Goal: Information Seeking & Learning: Learn about a topic

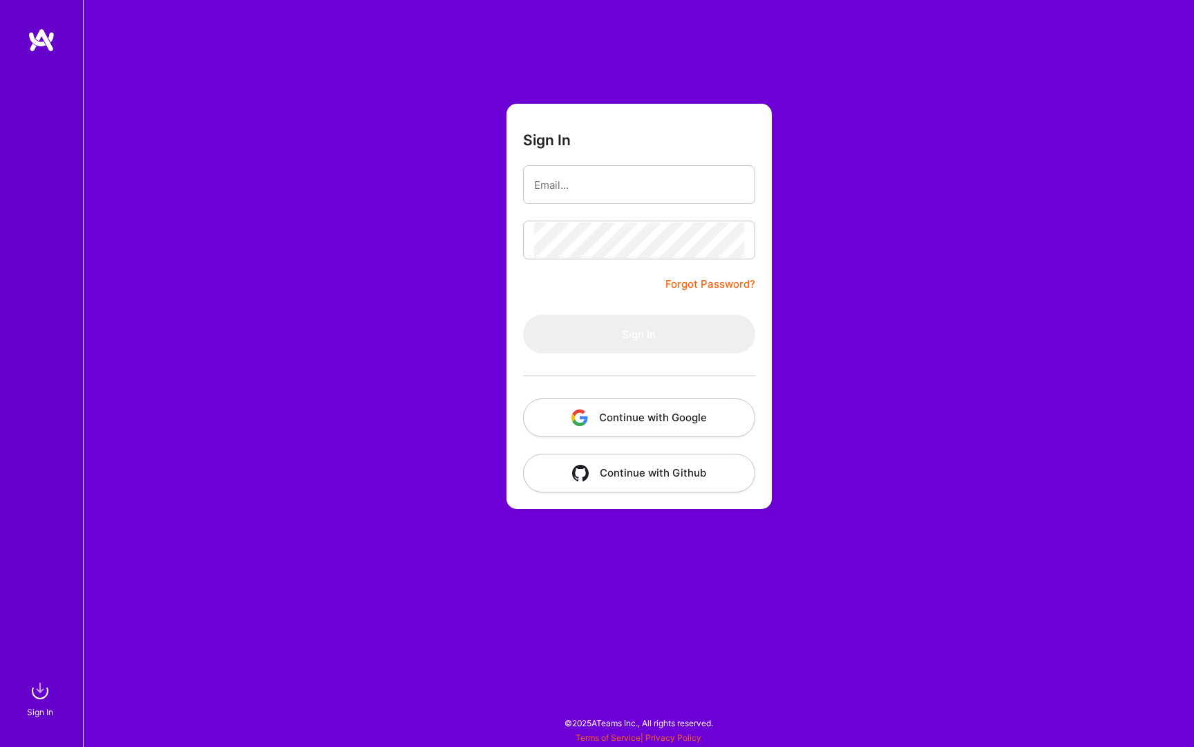
type input "[EMAIL_ADDRESS][DOMAIN_NAME]"
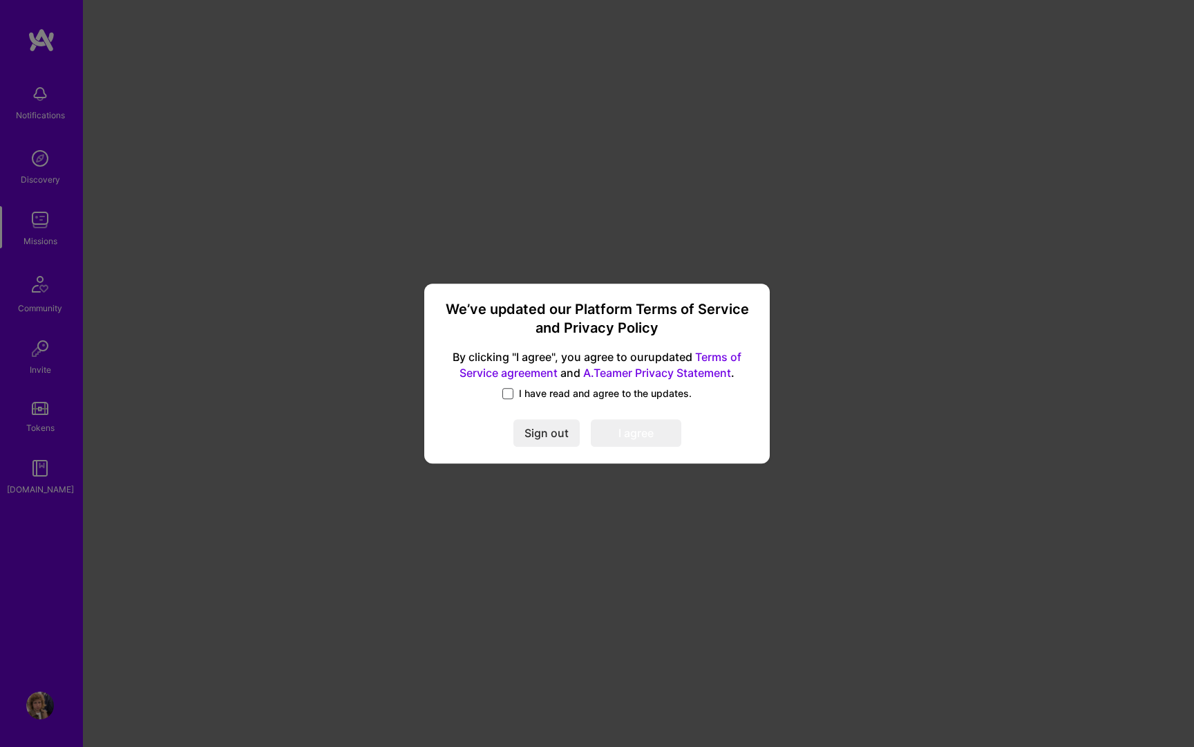
click at [509, 392] on span at bounding box center [508, 393] width 11 height 11
click at [0, 0] on input "I have read and agree to the updates." at bounding box center [0, 0] width 0 height 0
click at [636, 430] on button "I agree" at bounding box center [636, 433] width 91 height 28
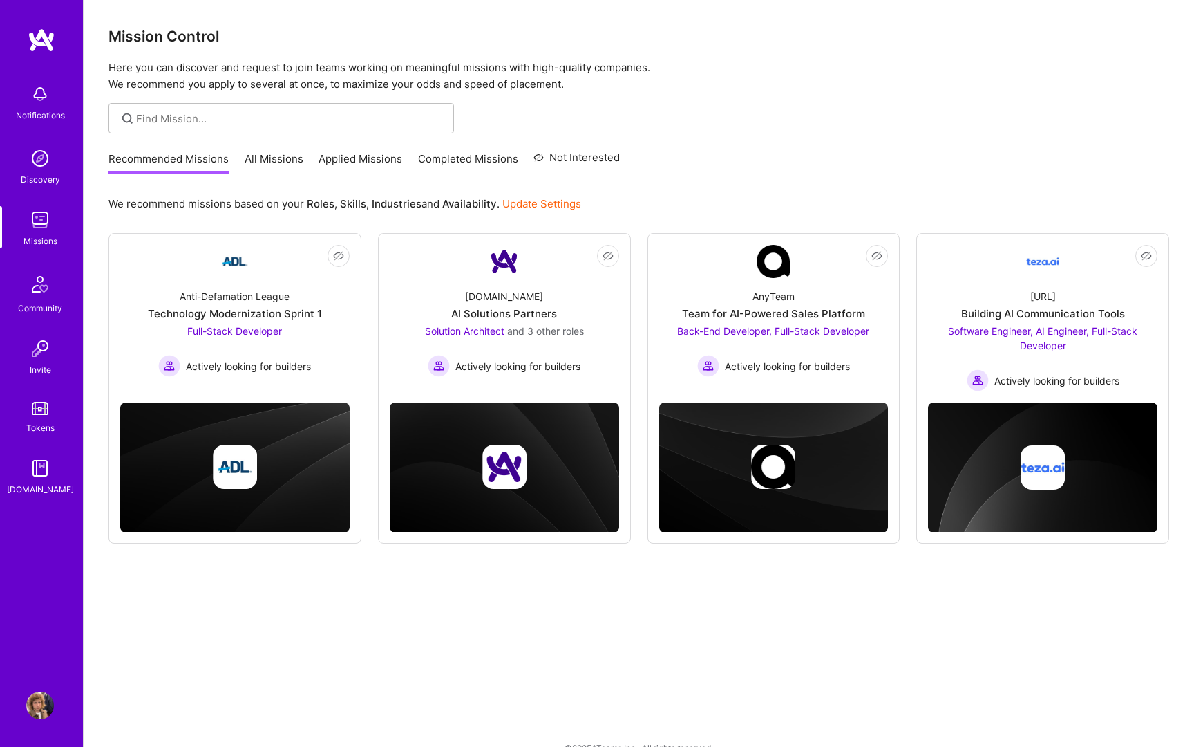
click at [37, 224] on img at bounding box center [40, 220] width 28 height 28
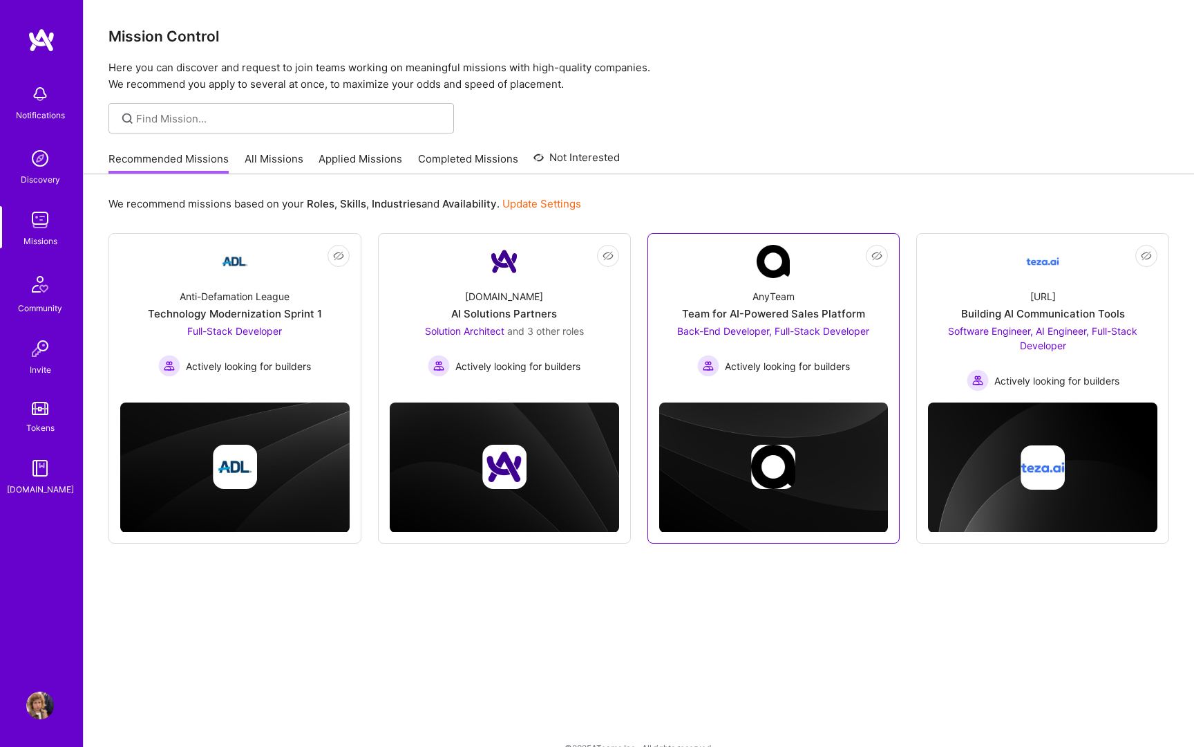
click at [697, 283] on div "AnyTeam Team for AI-Powered Sales Platform Back-End Developer, Full-Stack Devel…" at bounding box center [773, 327] width 229 height 99
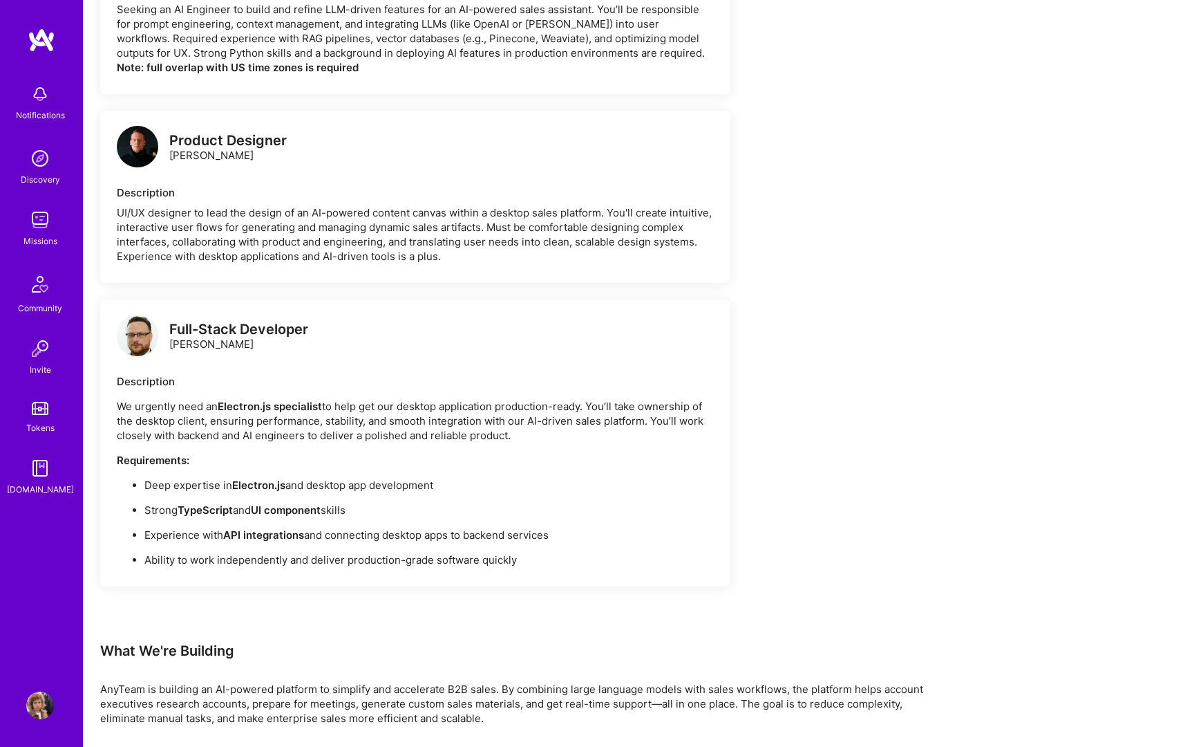
scroll to position [1518, 0]
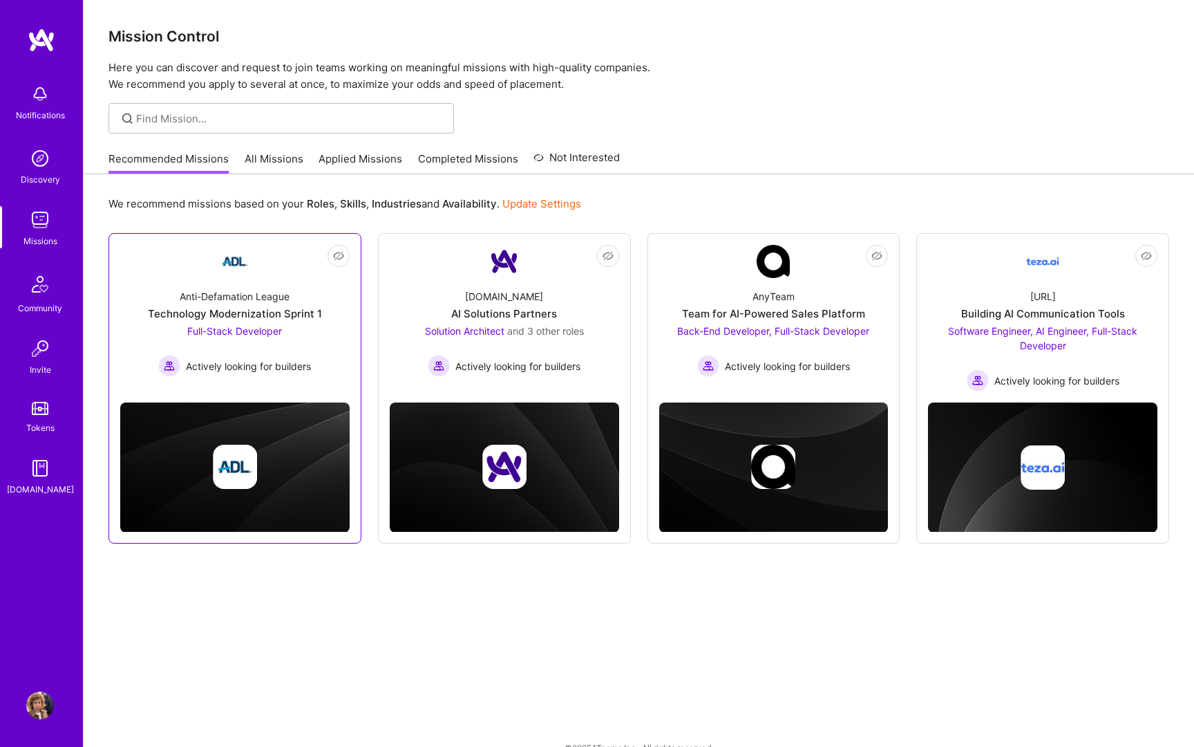
click at [301, 271] on link "Not Interested Anti-Defamation League Technology Modernization Sprint 1 Full-St…" at bounding box center [234, 314] width 229 height 138
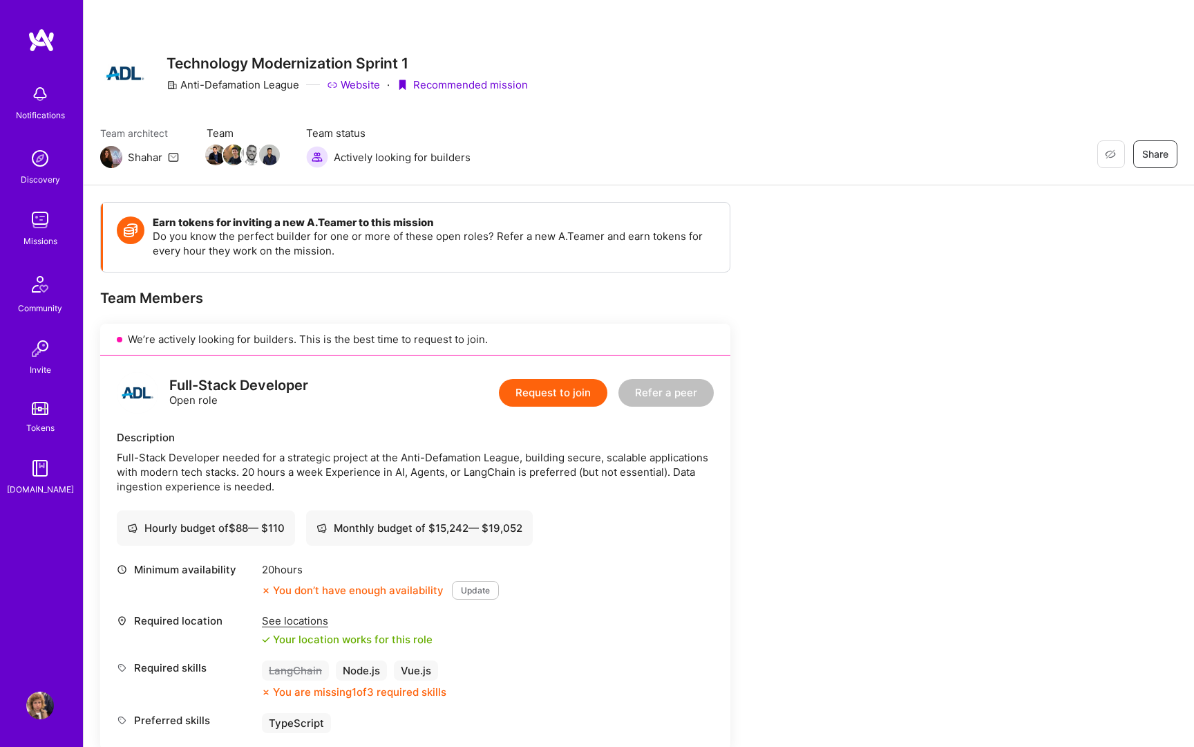
click at [319, 615] on div "See locations" at bounding box center [347, 620] width 171 height 15
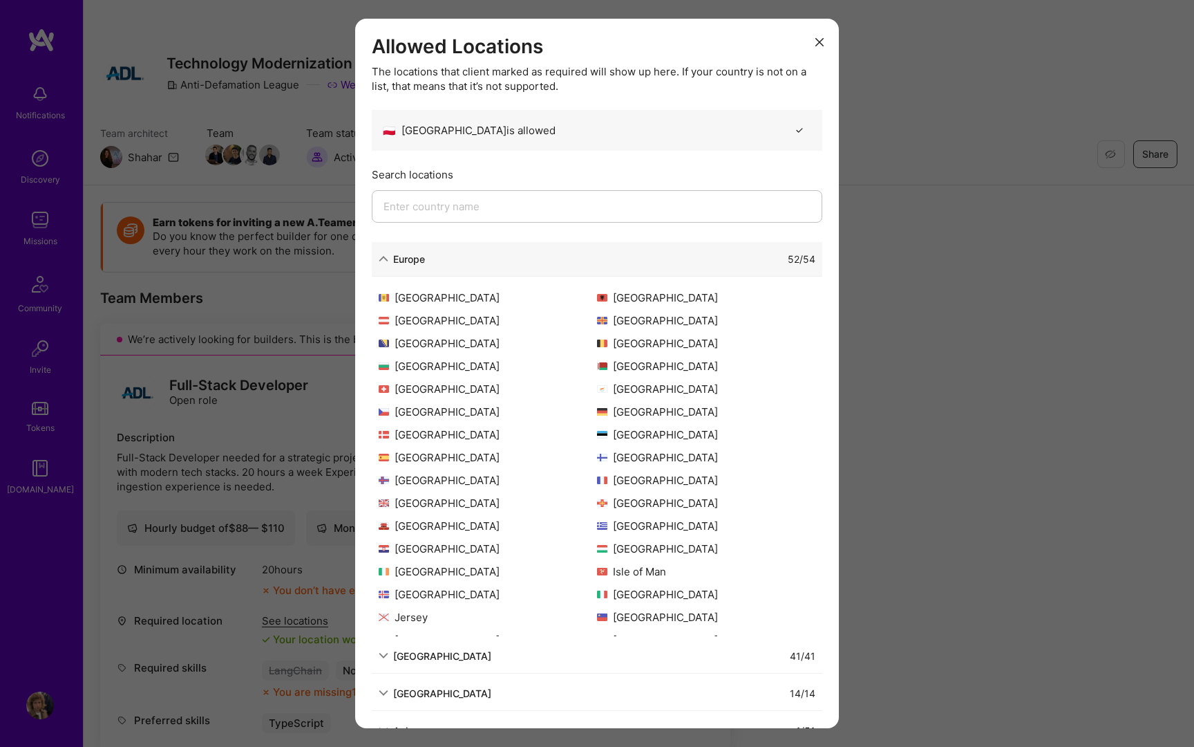
click at [819, 38] on icon "modal" at bounding box center [820, 42] width 8 height 8
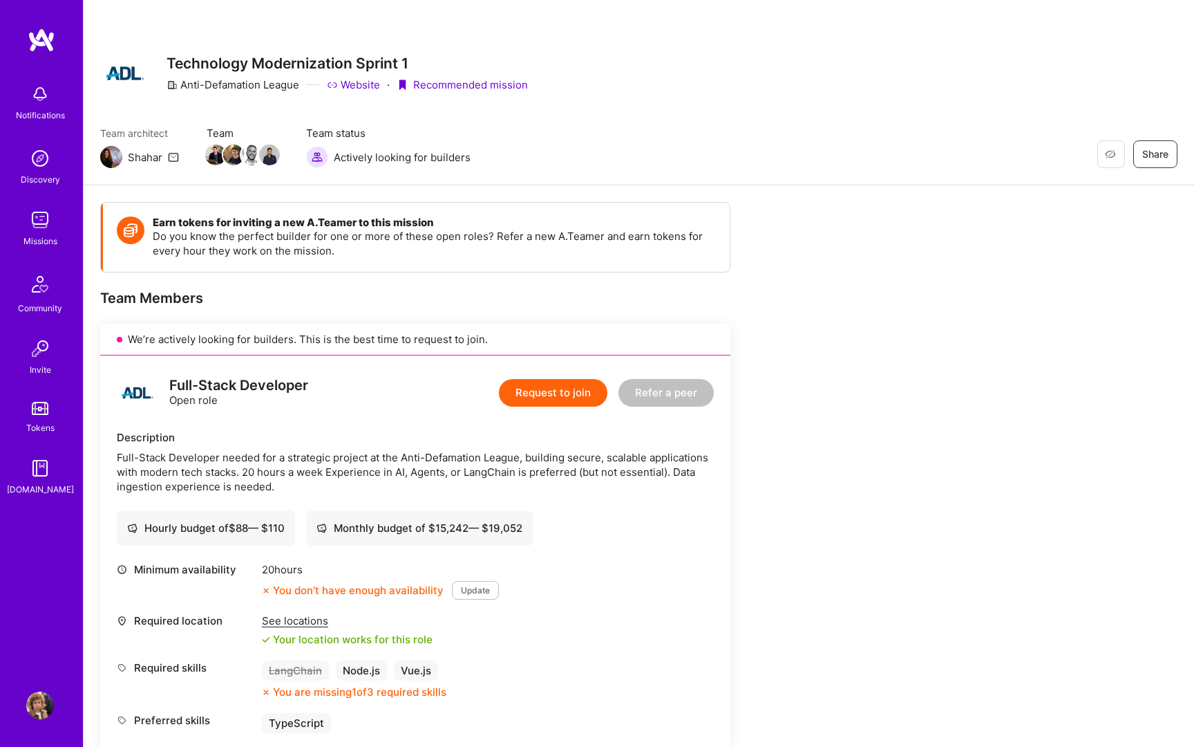
click at [113, 158] on img at bounding box center [111, 157] width 22 height 22
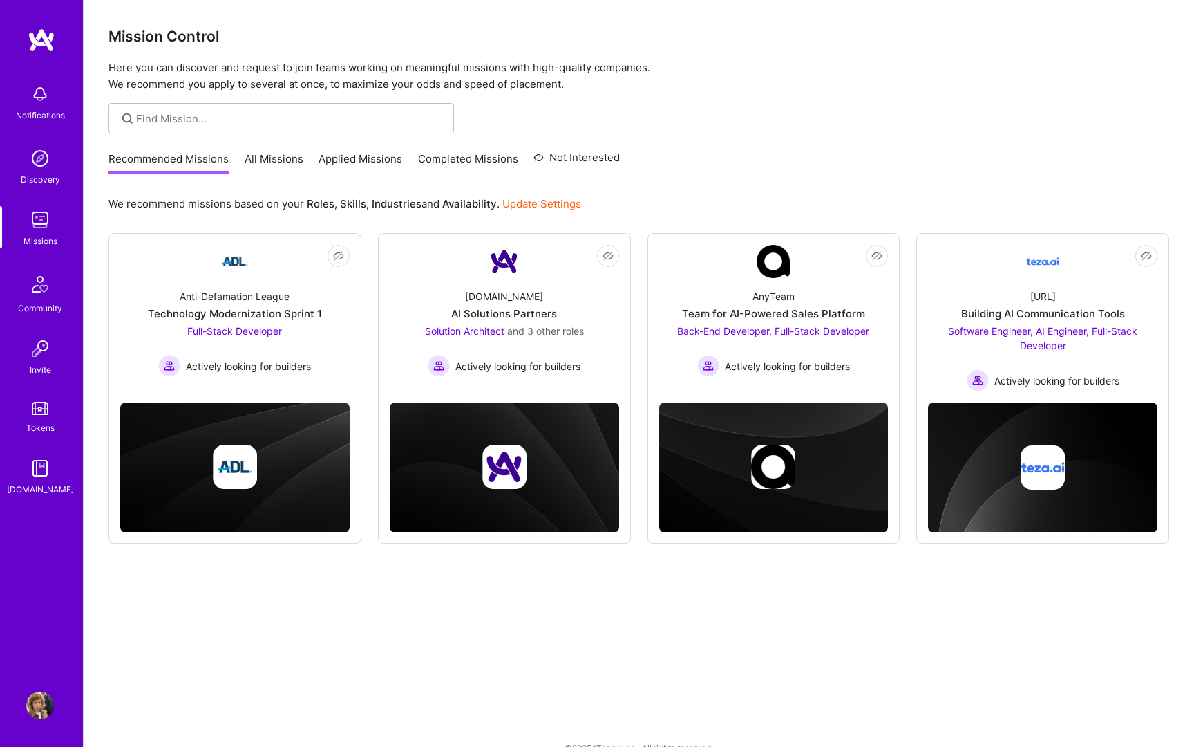
click at [281, 167] on link "All Missions" at bounding box center [274, 162] width 59 height 23
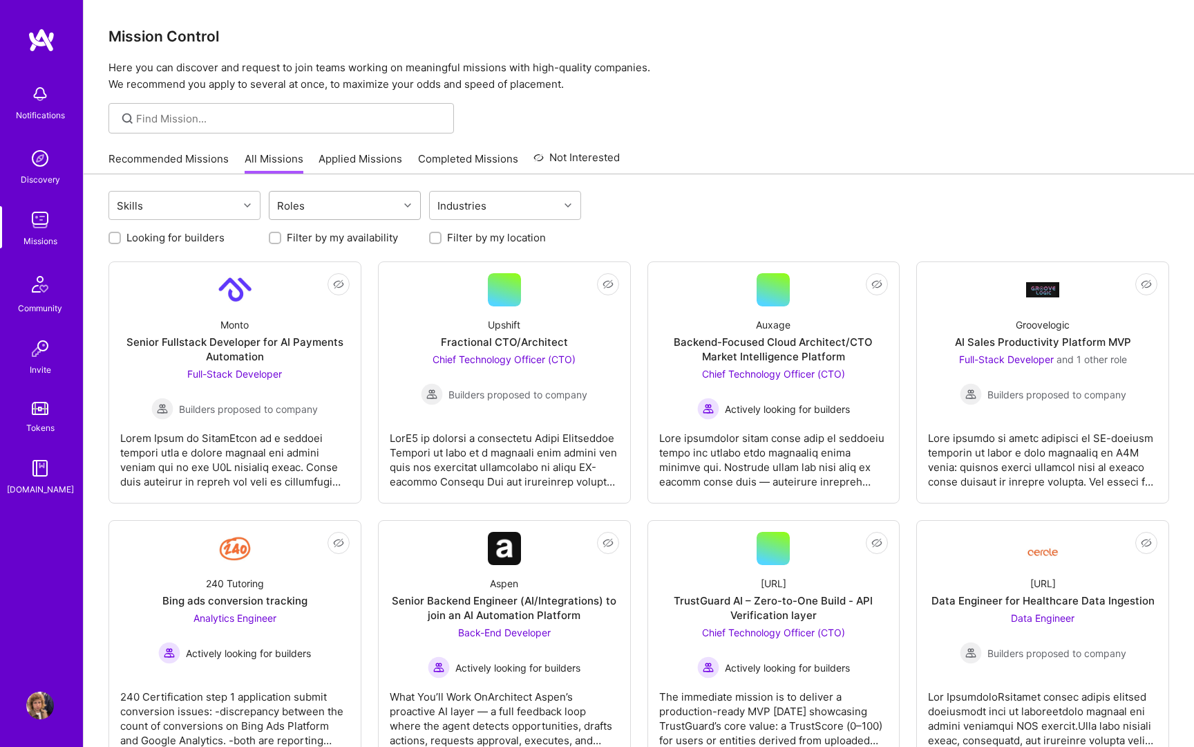
click at [380, 198] on div "Roles" at bounding box center [334, 205] width 129 height 28
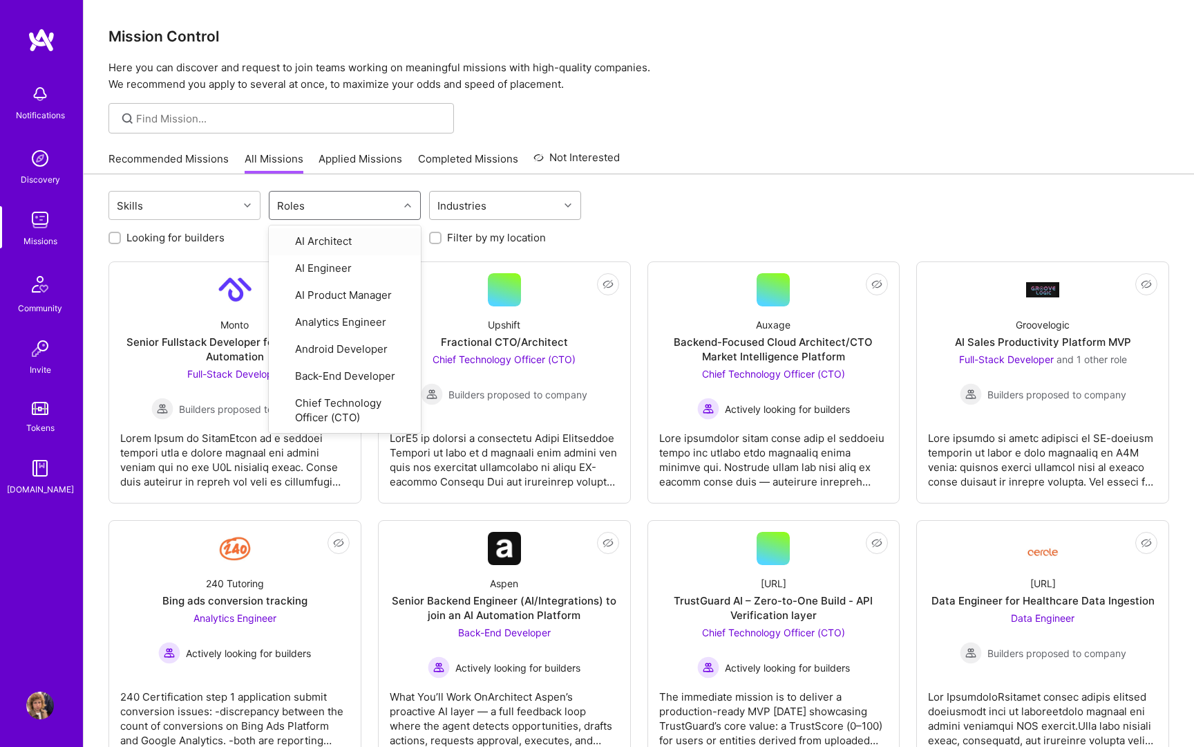
click at [528, 207] on div "Industries" at bounding box center [494, 205] width 129 height 28
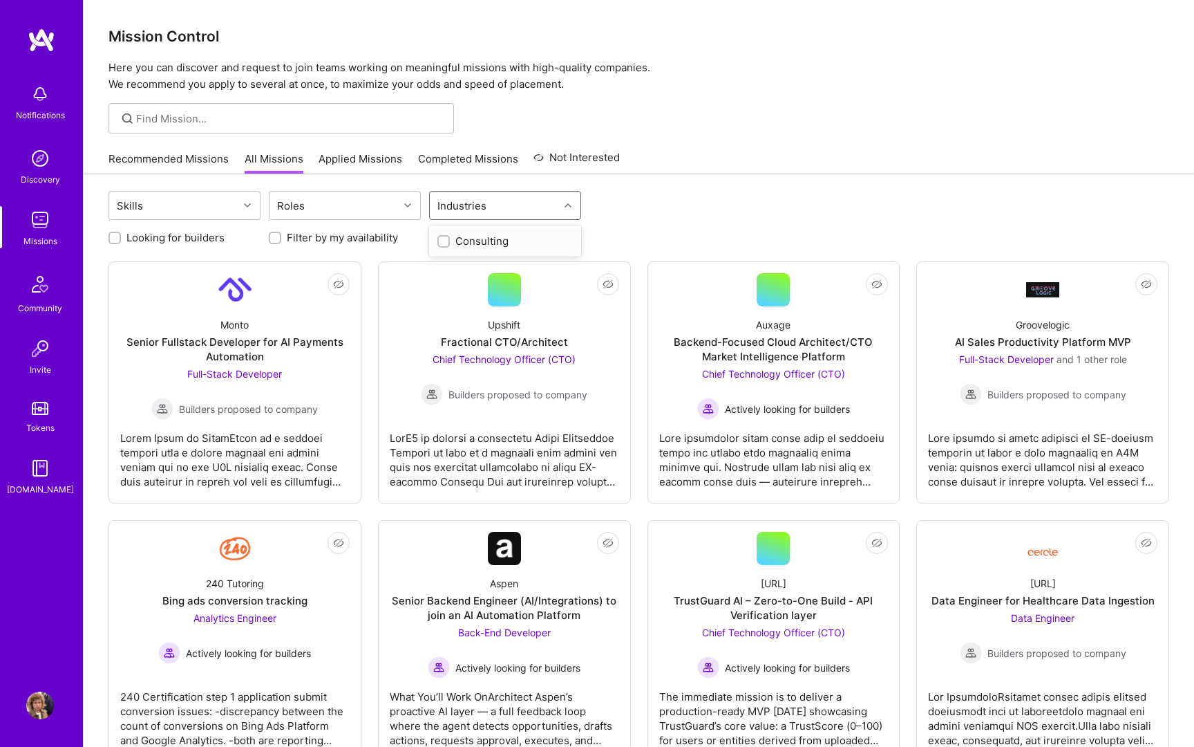
click at [527, 207] on div "Industries" at bounding box center [494, 205] width 129 height 28
click at [156, 213] on div "Skills" at bounding box center [173, 205] width 129 height 28
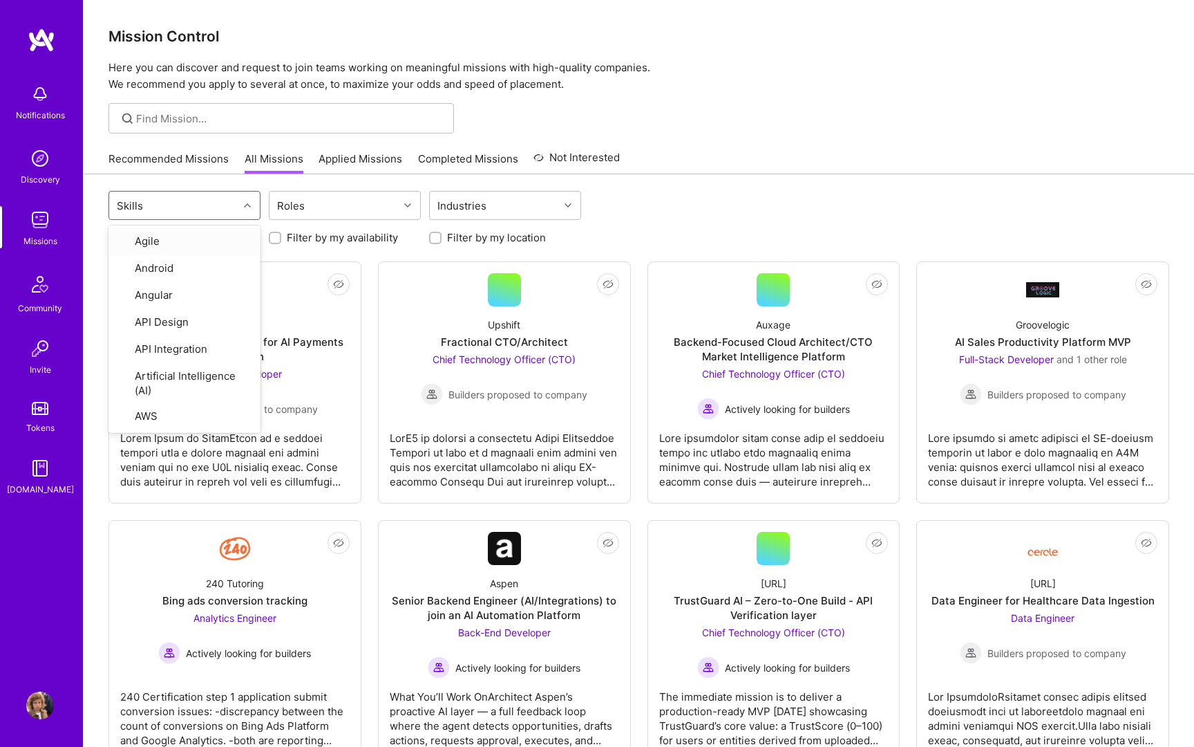
click at [156, 213] on div "Skills" at bounding box center [173, 205] width 129 height 28
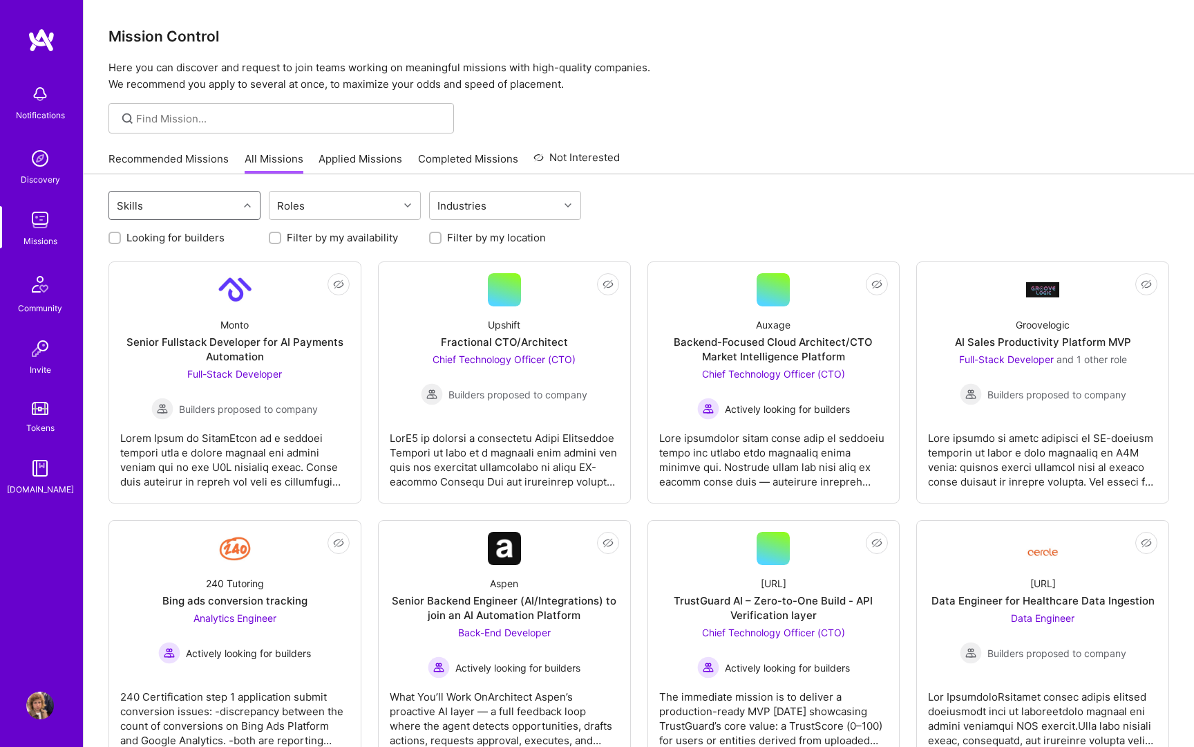
click at [184, 198] on div "Skills" at bounding box center [173, 205] width 129 height 28
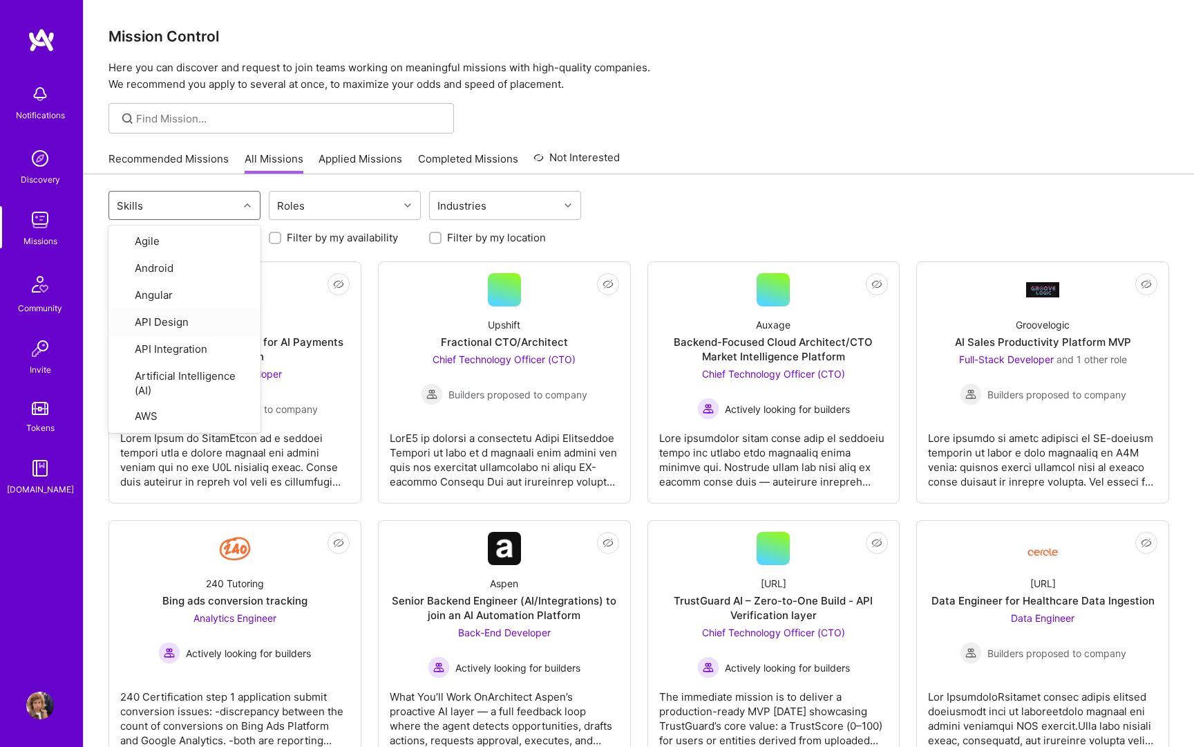
click at [681, 221] on div "option API Design focused, 4 of 78. 78 results available. Use Up and Down to ch…" at bounding box center [639, 207] width 1061 height 32
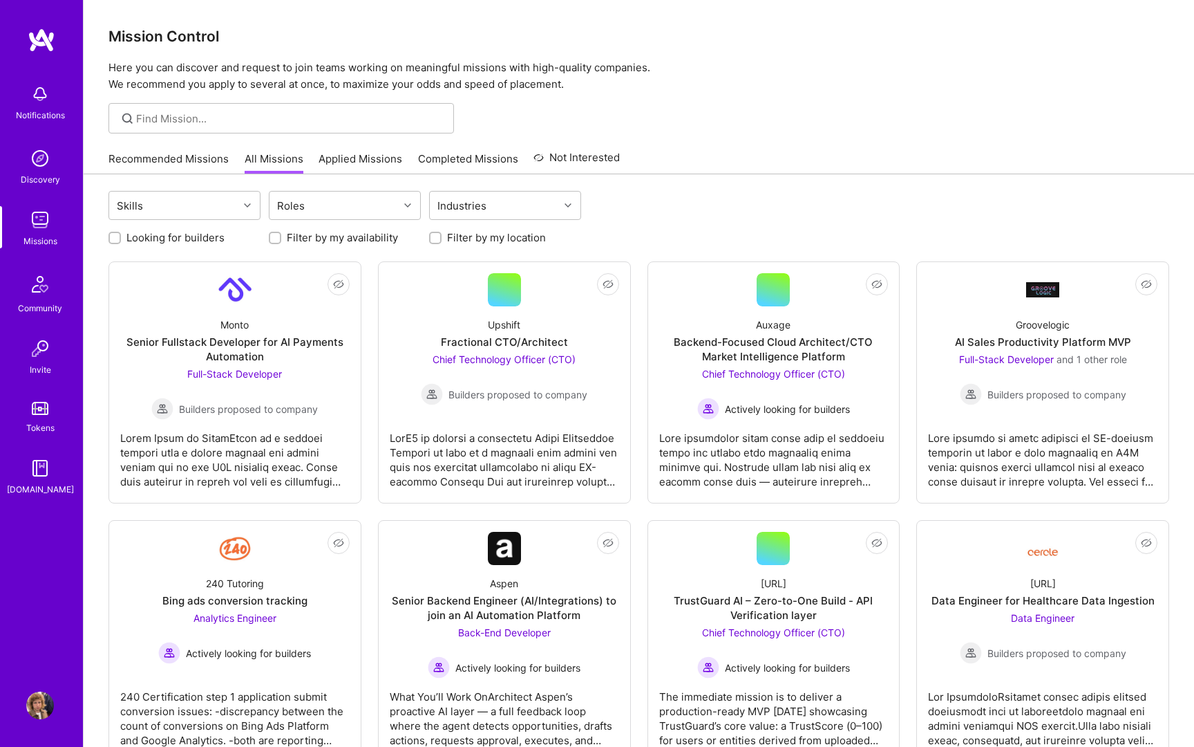
click at [122, 241] on div "Looking for builders" at bounding box center [185, 237] width 152 height 15
click at [117, 238] on input "Looking for builders" at bounding box center [116, 239] width 10 height 10
checkbox input "true"
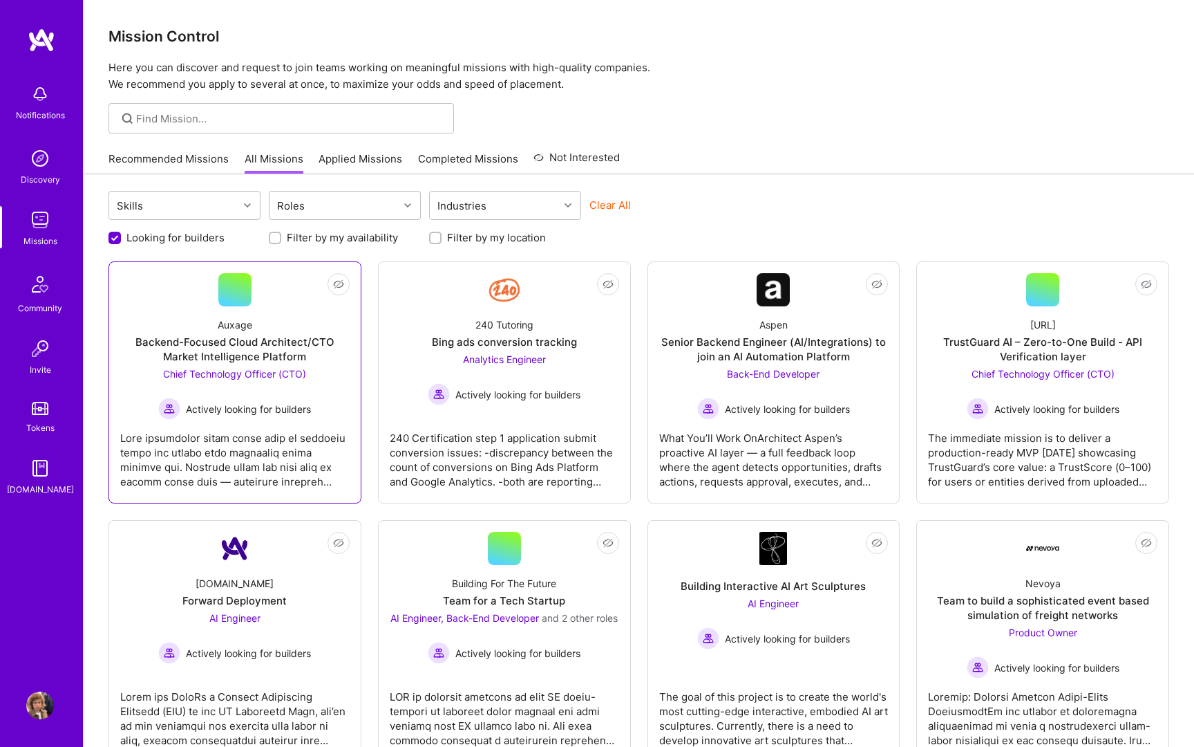
scroll to position [21, 0]
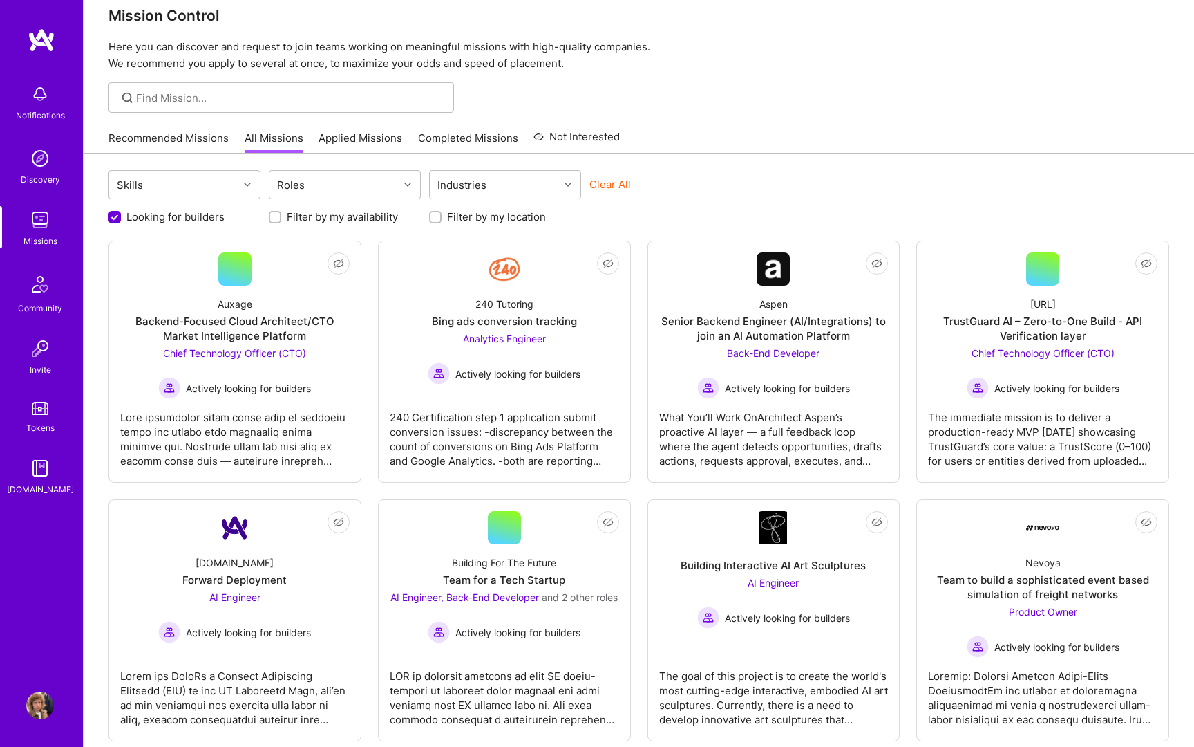
click at [443, 218] on div "Filter by my location" at bounding box center [505, 216] width 152 height 15
click at [439, 216] on input "Filter by my location" at bounding box center [437, 218] width 10 height 10
checkbox input "true"
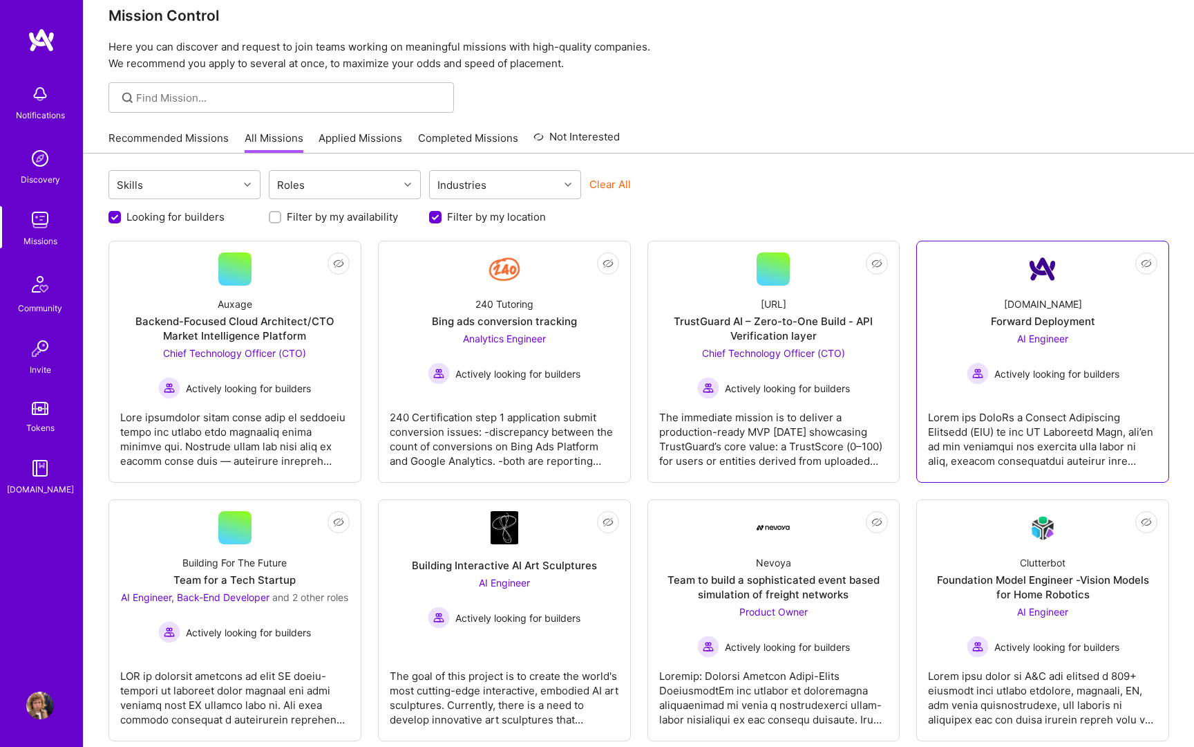
click at [1052, 397] on link "Not Interested [DOMAIN_NAME] Forward Deployment AI Engineer Actively looking fo…" at bounding box center [1042, 361] width 229 height 218
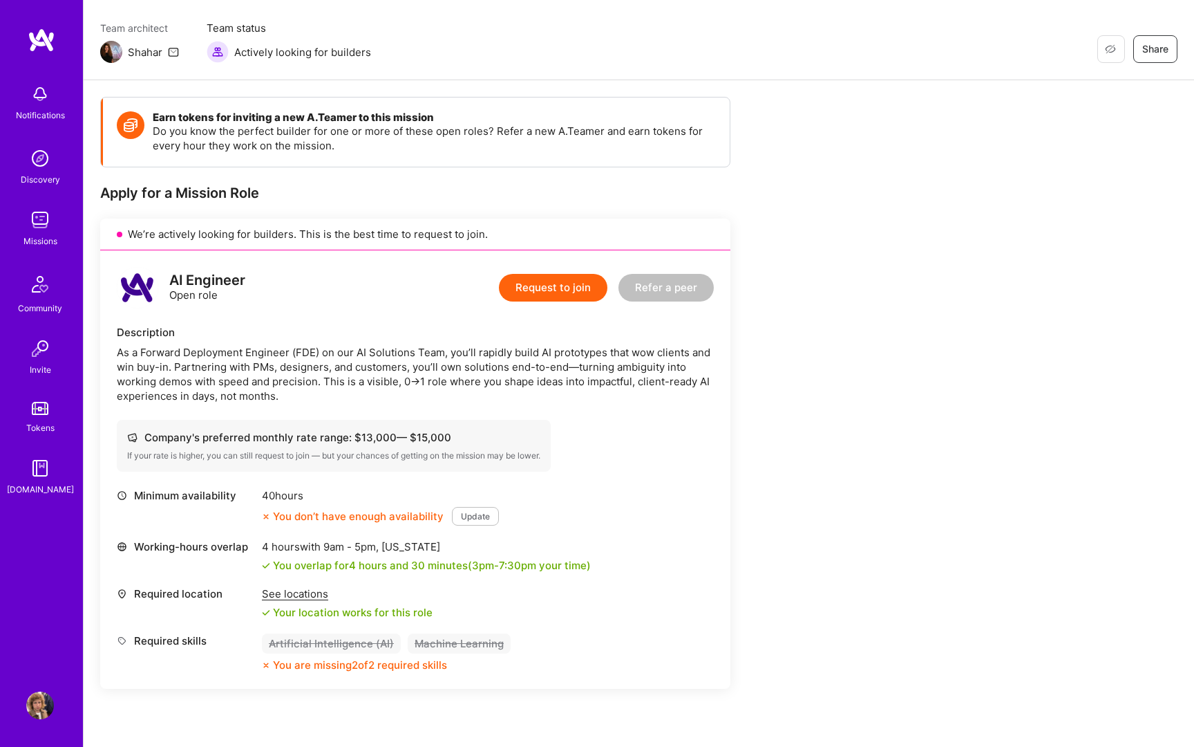
scroll to position [93, 0]
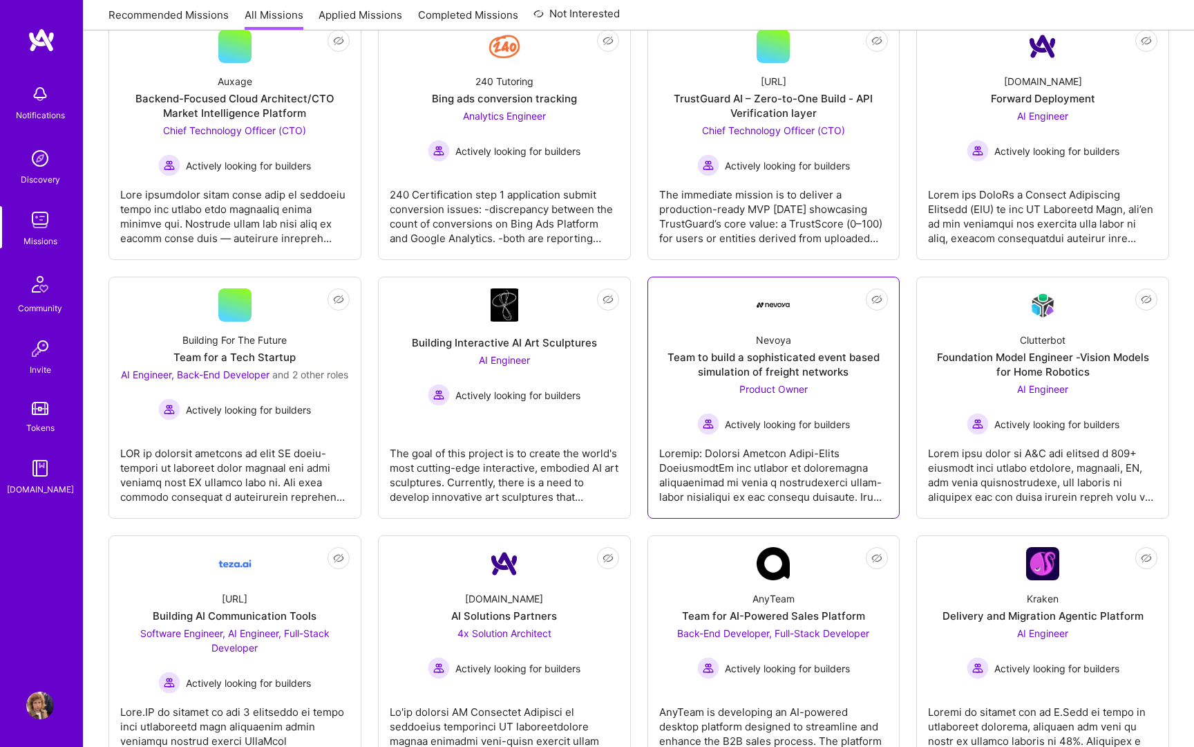
scroll to position [216, 0]
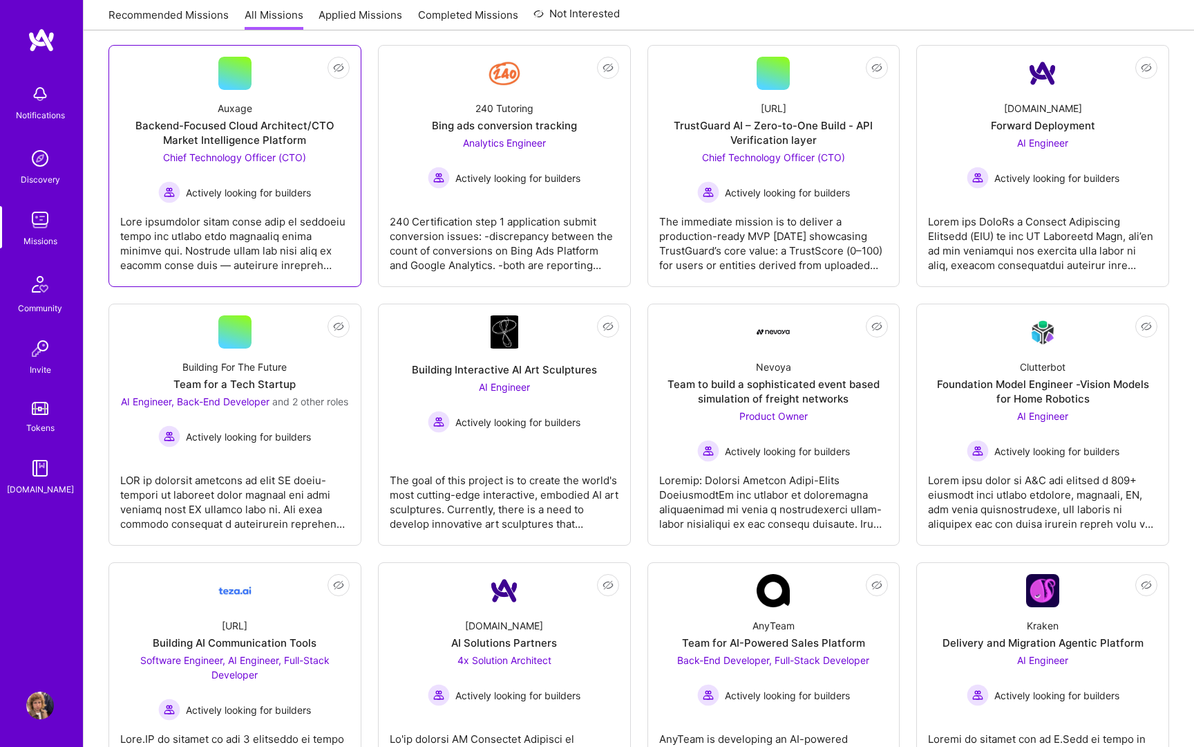
click at [237, 138] on div "Backend-Focused Cloud Architect/CTO Market Intelligence Platform" at bounding box center [234, 132] width 229 height 29
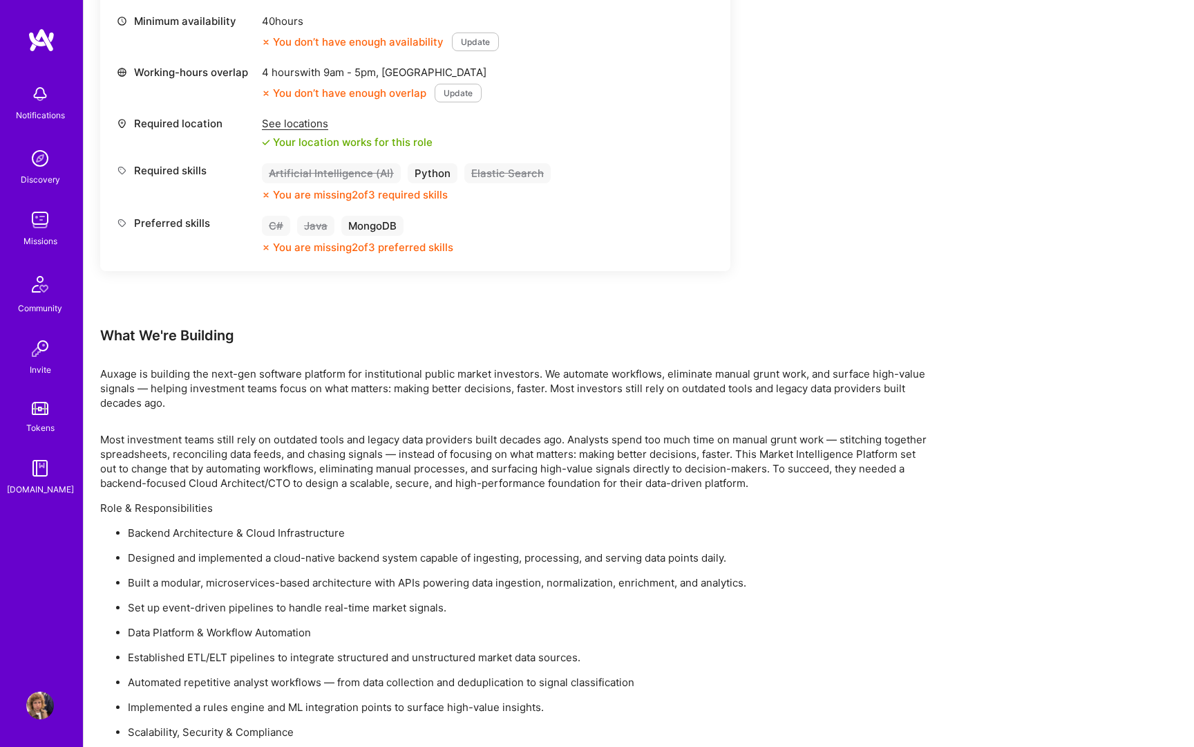
scroll to position [568, 0]
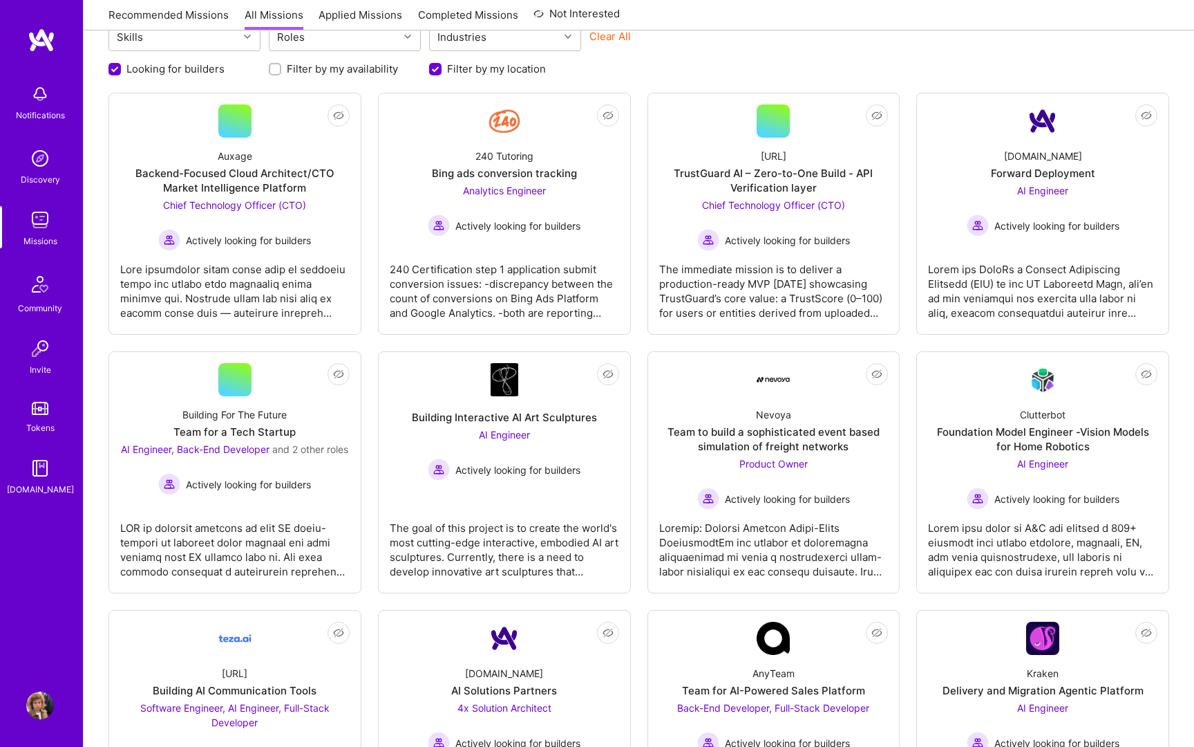
scroll to position [149, 0]
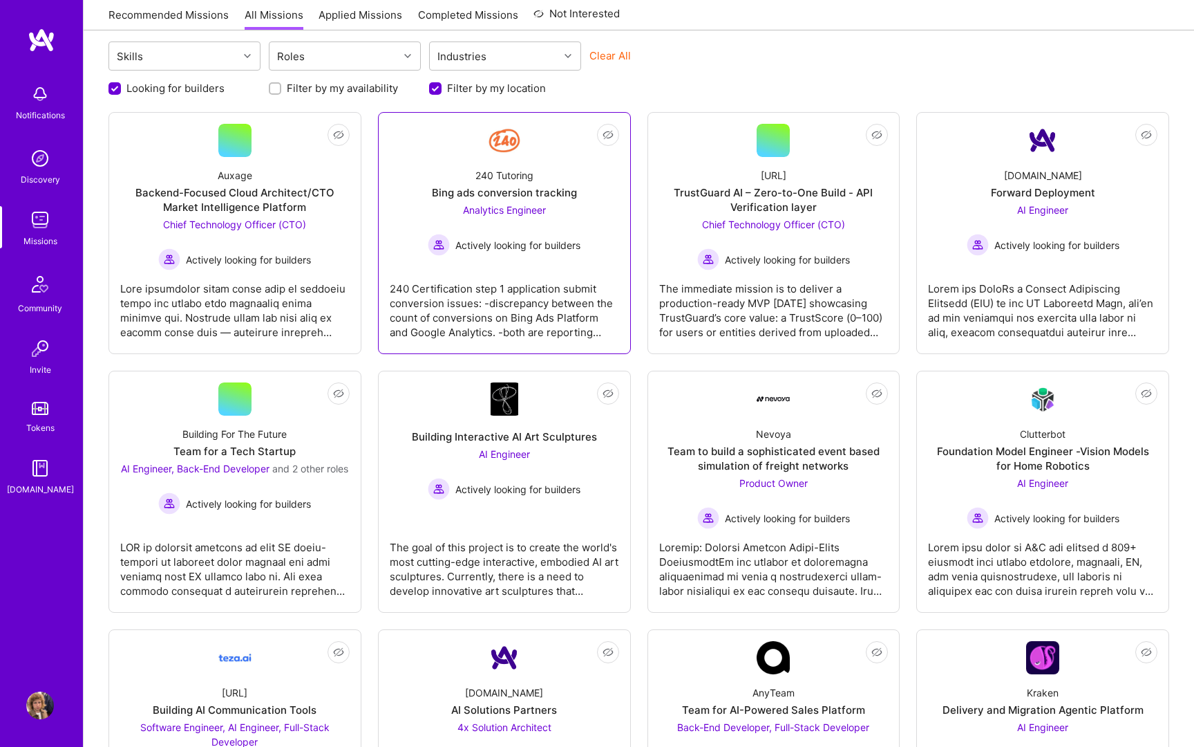
click at [418, 207] on div "240 Tutoring Bing ads conversion tracking Analytics Engineer Actively looking f…" at bounding box center [504, 206] width 229 height 99
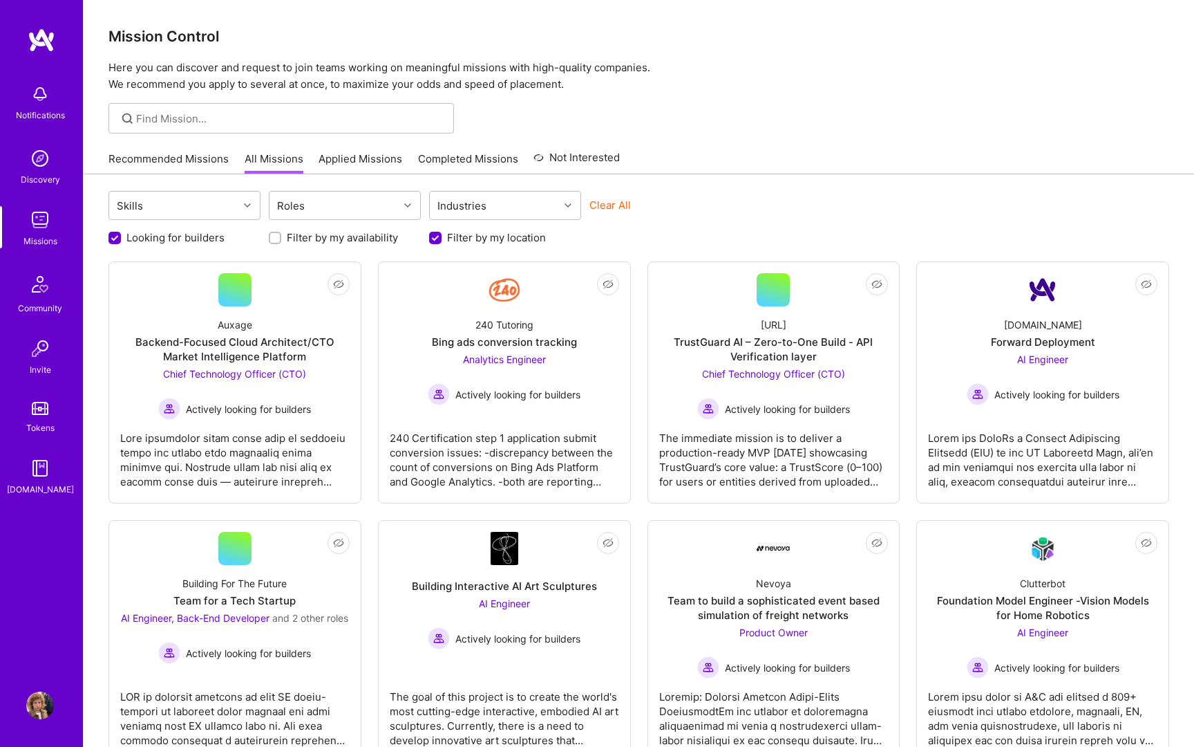
scroll to position [149, 0]
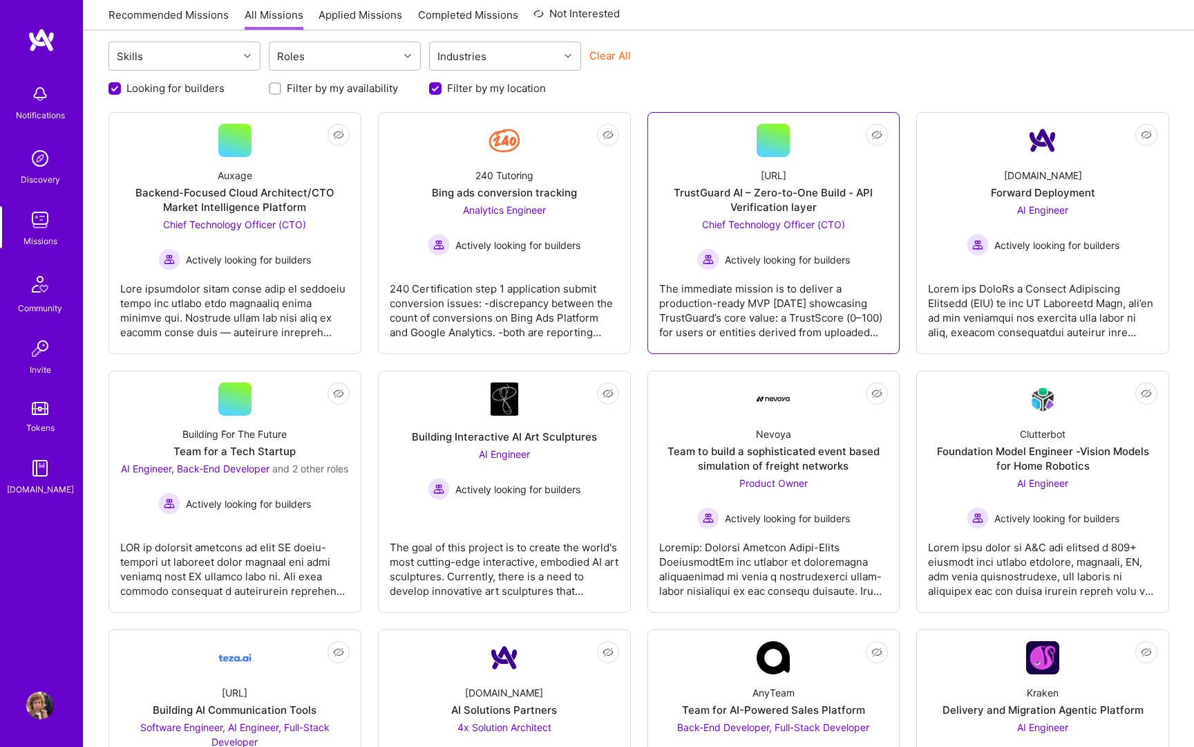
click at [741, 211] on div "TrustGuard AI – Zero-to-One Build - API Verification layer" at bounding box center [773, 199] width 229 height 29
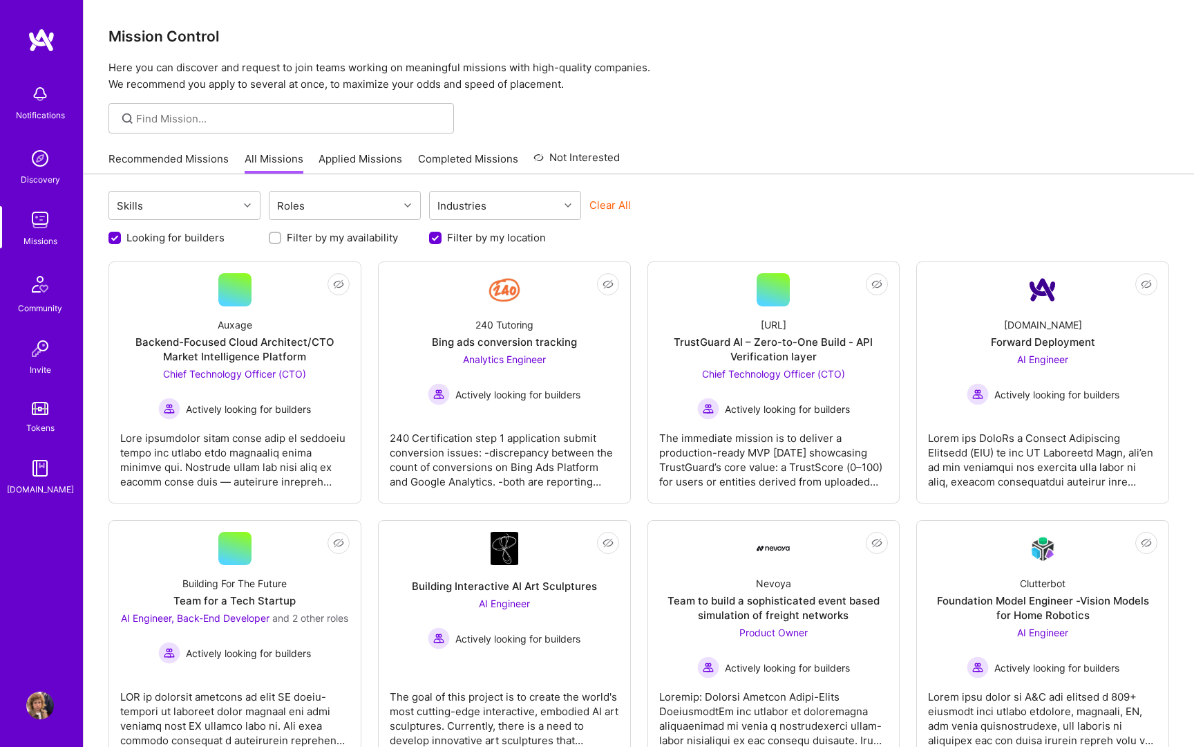
scroll to position [149, 0]
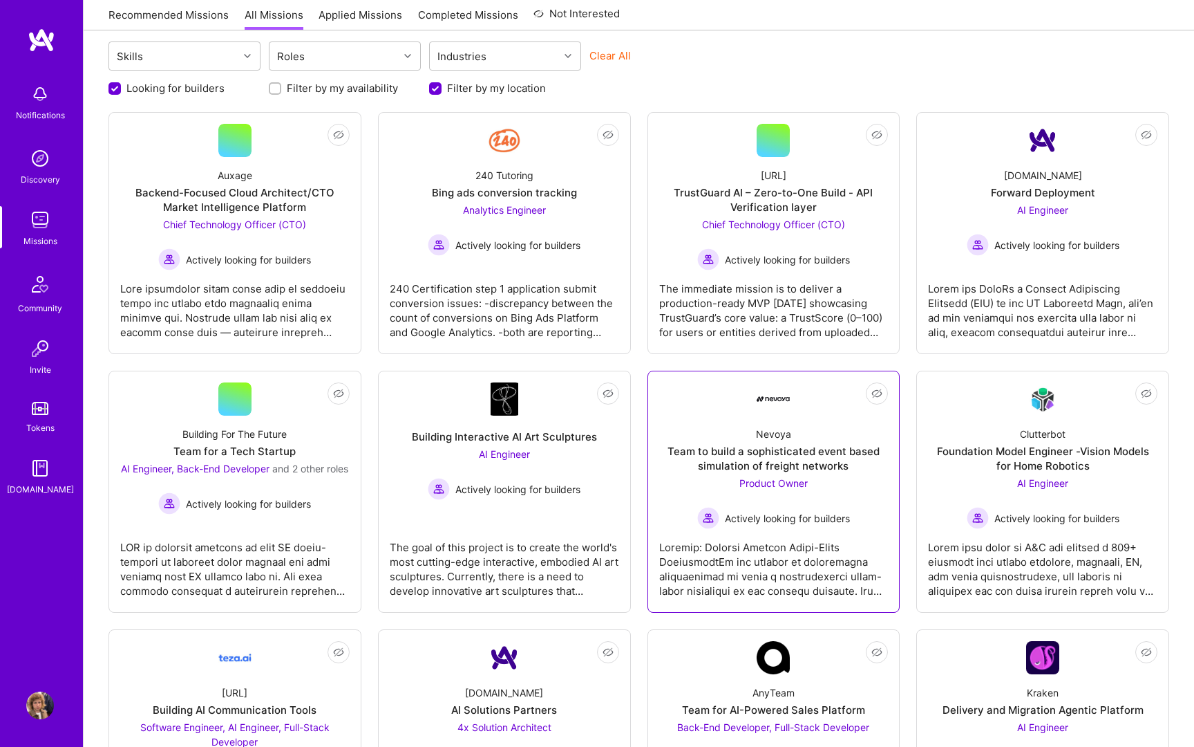
click at [709, 418] on div "Nevoya Team to build a sophisticated event based simulation of freight networks…" at bounding box center [773, 471] width 229 height 113
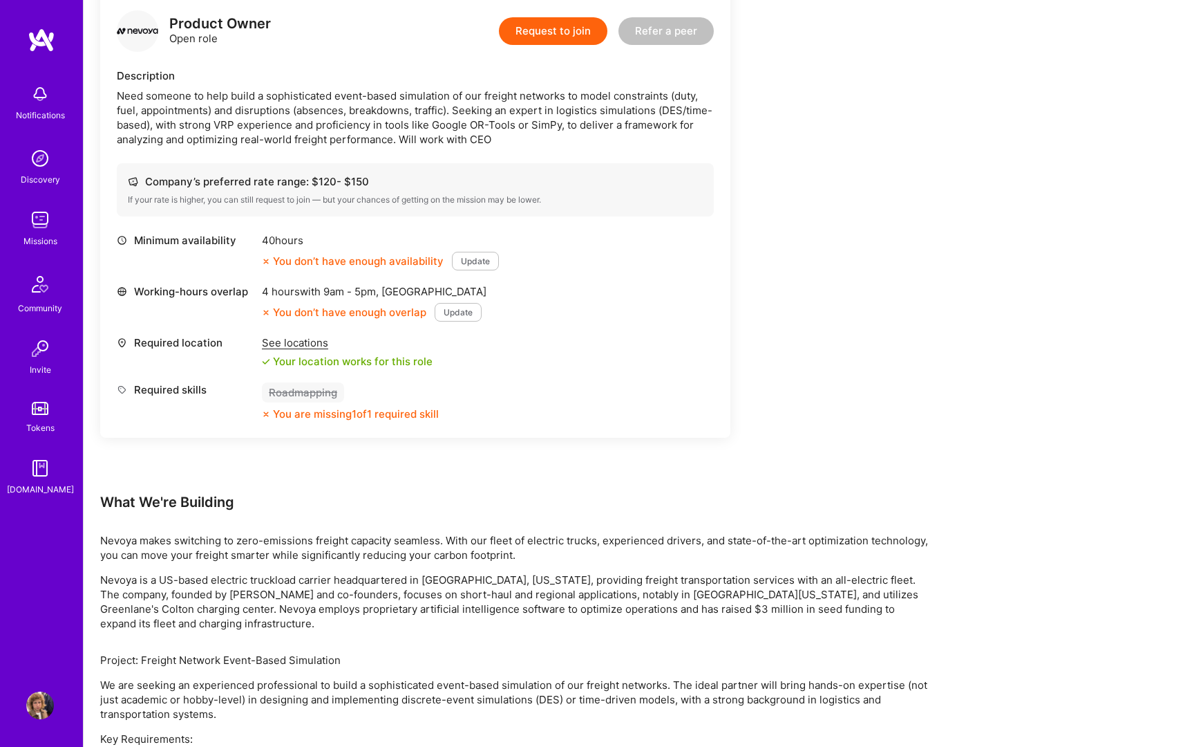
scroll to position [363, 0]
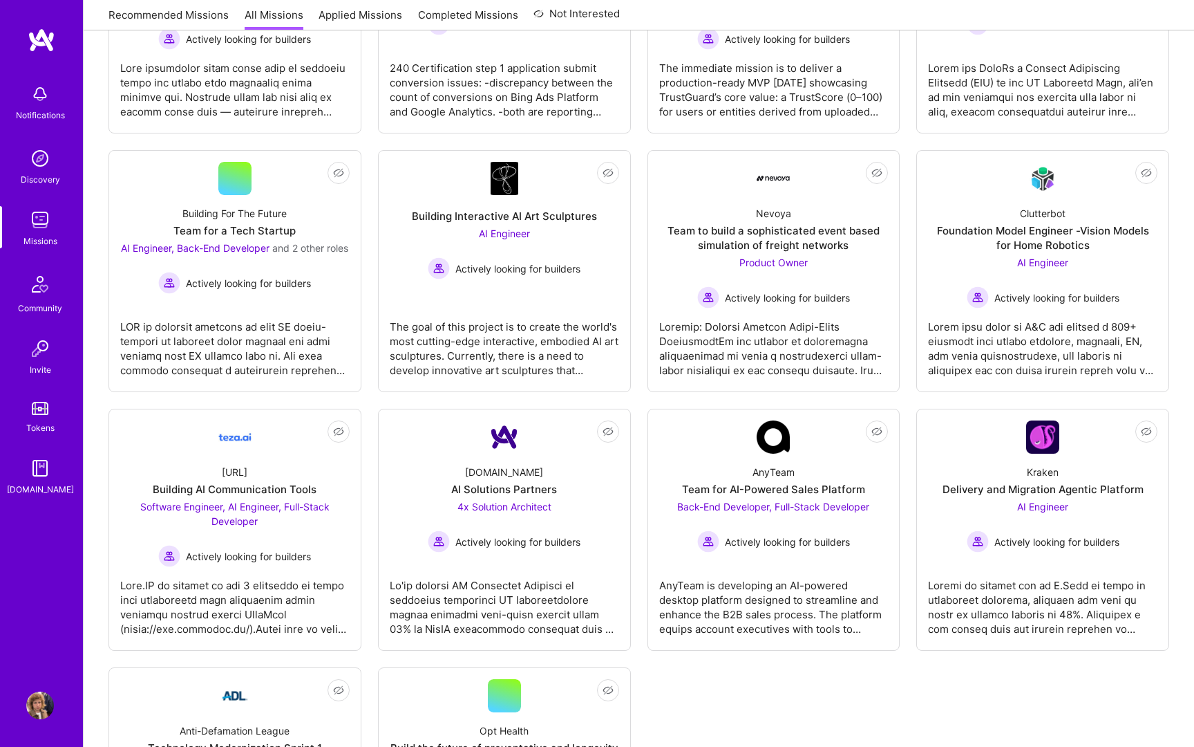
scroll to position [417, 0]
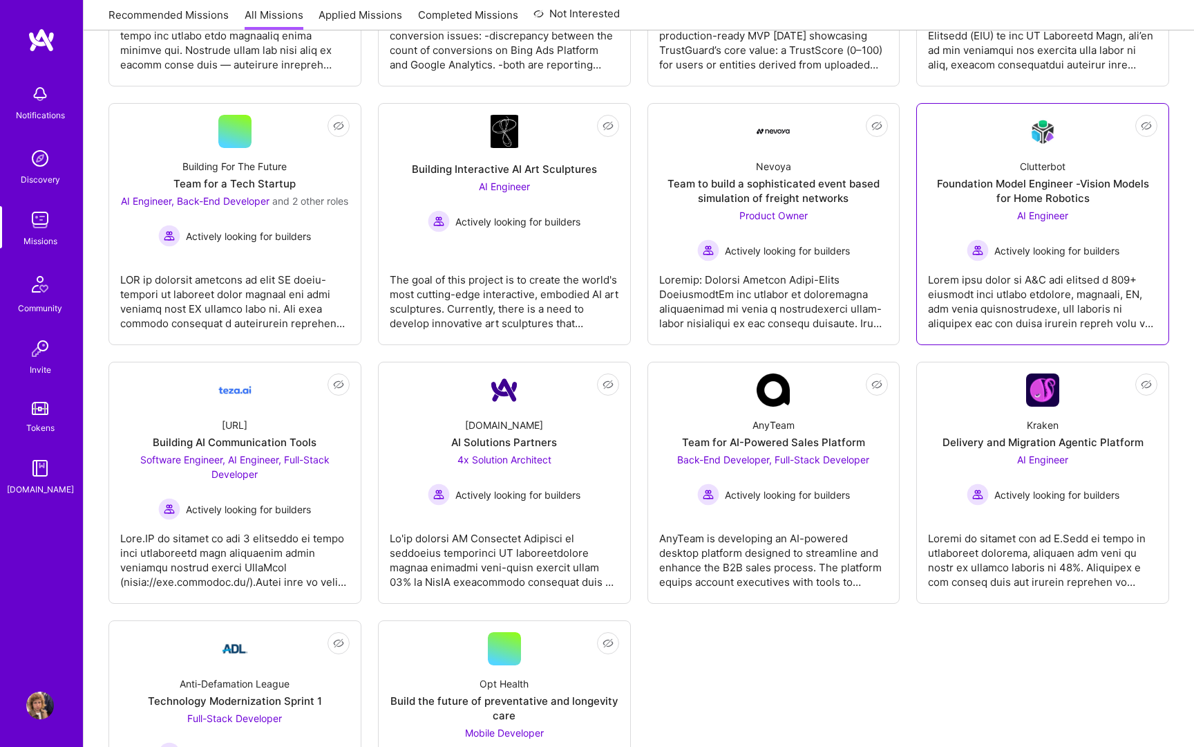
click at [988, 310] on div at bounding box center [1042, 295] width 229 height 69
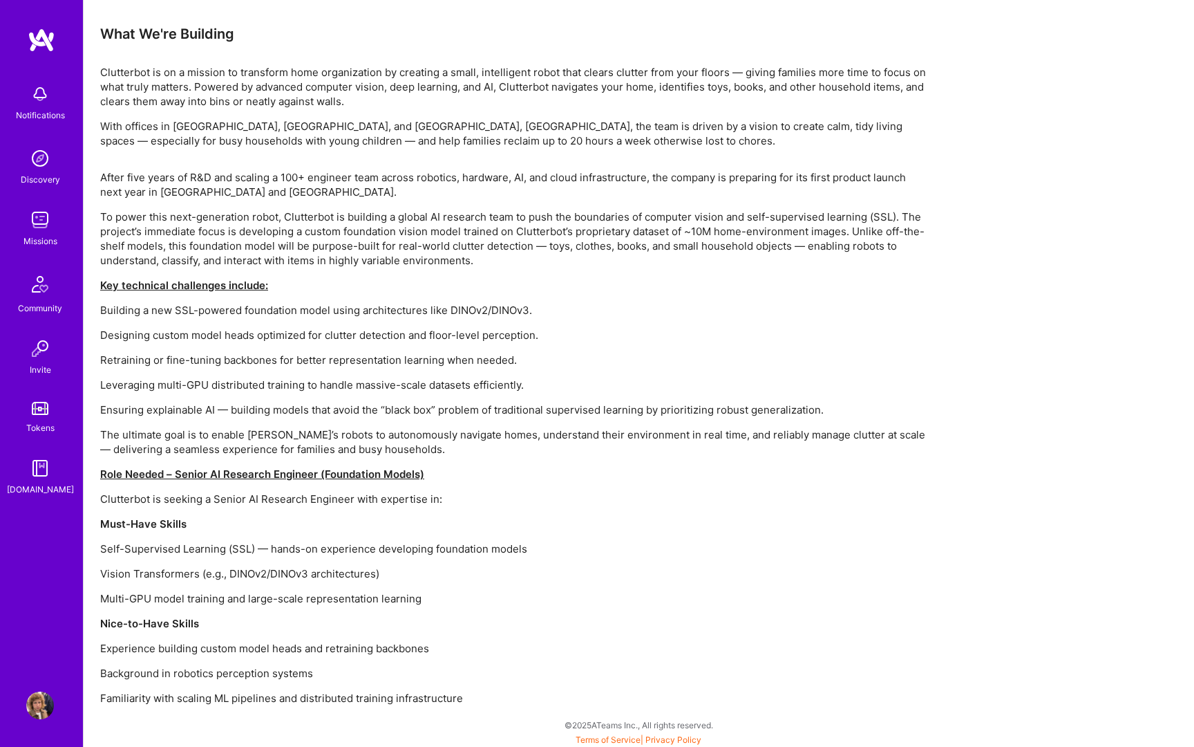
scroll to position [761, 0]
